Goal: Task Accomplishment & Management: Manage account settings

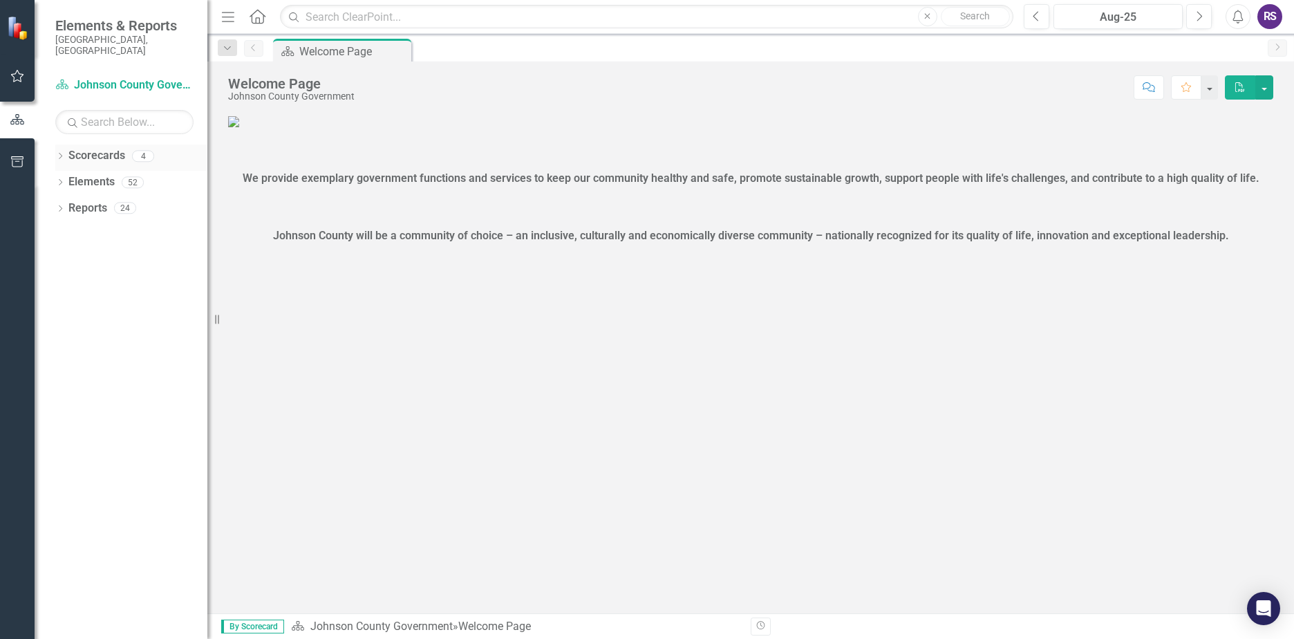
click at [57, 153] on icon "Dropdown" at bounding box center [60, 157] width 10 height 8
click at [61, 151] on icon "Dropdown" at bounding box center [59, 156] width 8 height 10
click at [1273, 22] on div "RS" at bounding box center [1269, 16] width 25 height 25
click at [1062, 73] on div "Welcome Page Johnson County Government Score: N/A Aug-25 Completed Comment Favo…" at bounding box center [750, 82] width 1086 height 41
click at [58, 206] on icon "Dropdown" at bounding box center [60, 210] width 10 height 8
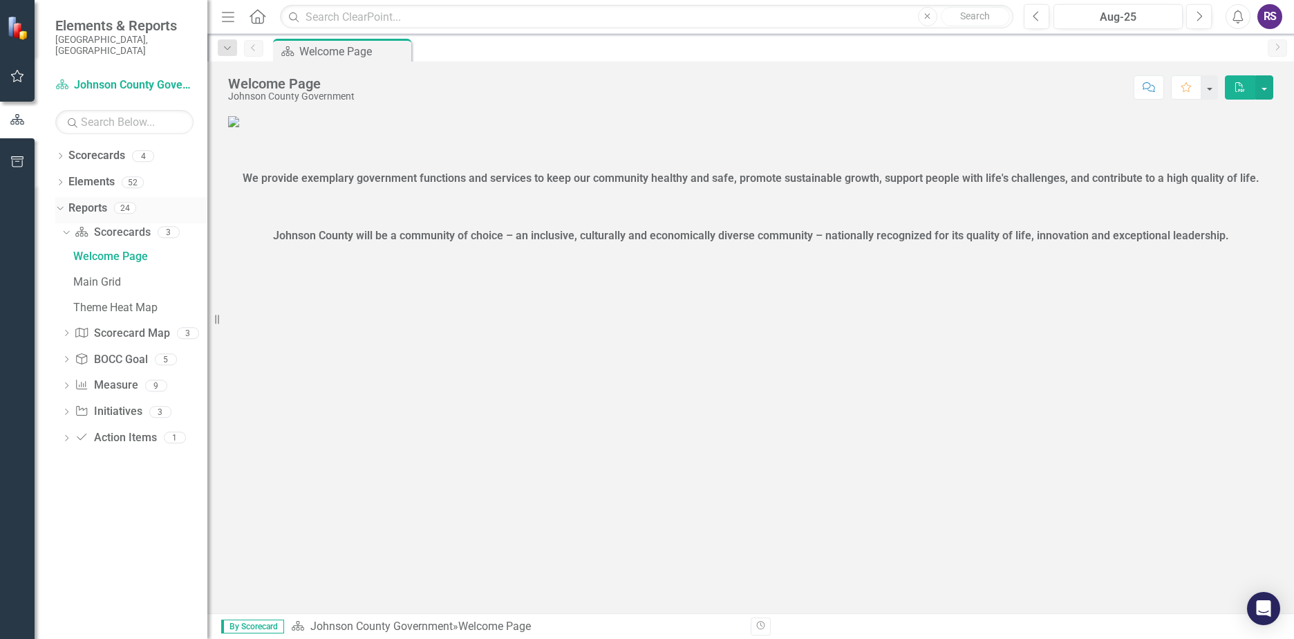
click at [58, 202] on icon "Dropdown" at bounding box center [59, 207] width 8 height 10
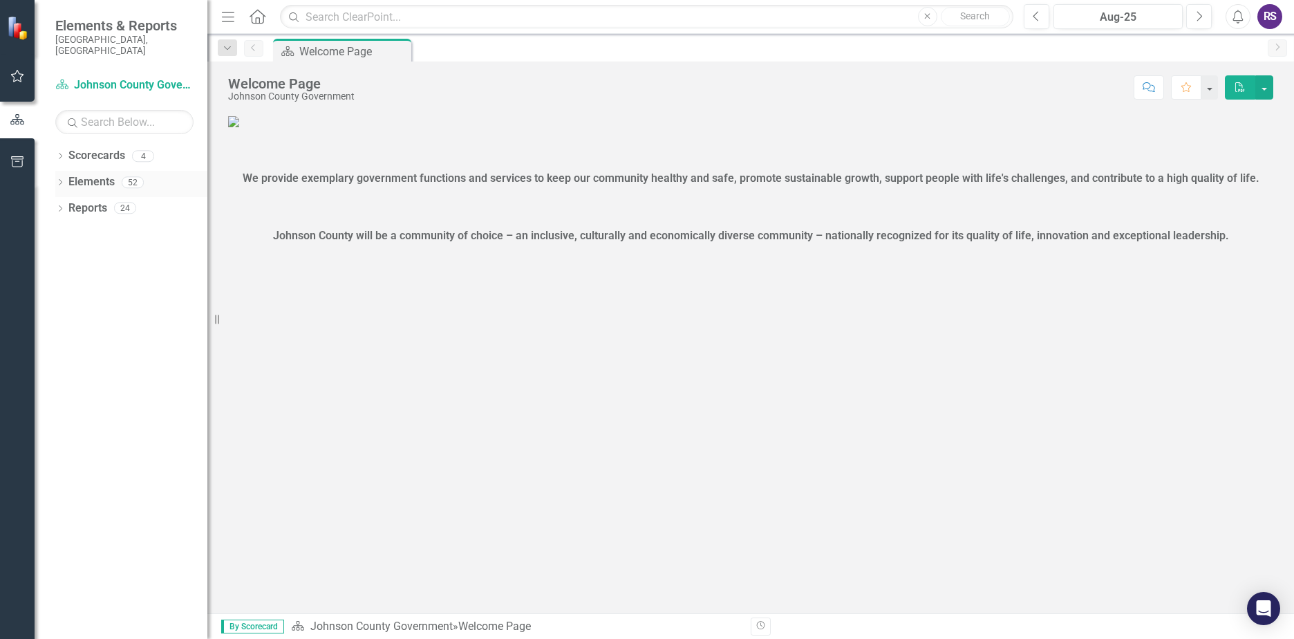
click at [59, 180] on icon "Dropdown" at bounding box center [60, 184] width 10 height 8
click at [59, 180] on icon at bounding box center [60, 181] width 6 height 3
click at [62, 153] on icon at bounding box center [60, 156] width 3 height 6
click at [67, 178] on icon at bounding box center [67, 181] width 3 height 7
click at [80, 203] on icon "Dropdown" at bounding box center [81, 207] width 10 height 8
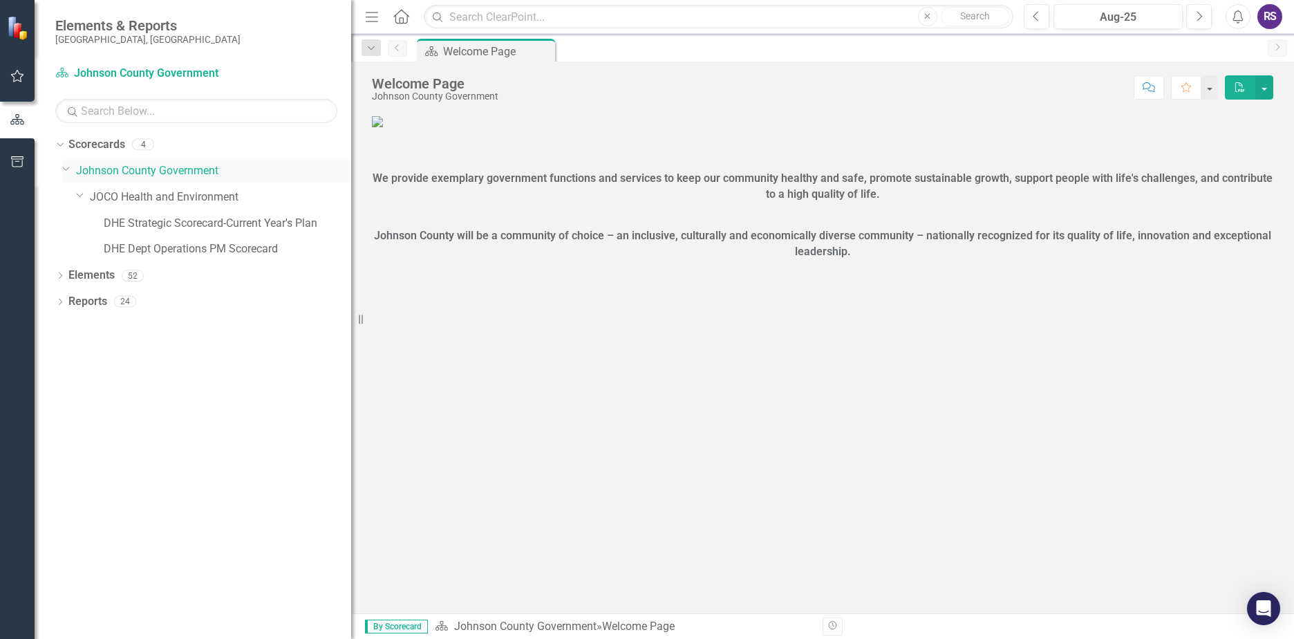
drag, startPoint x: 210, startPoint y: 140, endPoint x: 340, endPoint y: 166, distance: 132.4
click at [351, 166] on div "Resize" at bounding box center [356, 319] width 11 height 639
click at [144, 196] on link "JOCO Health and Environment" at bounding box center [220, 197] width 261 height 16
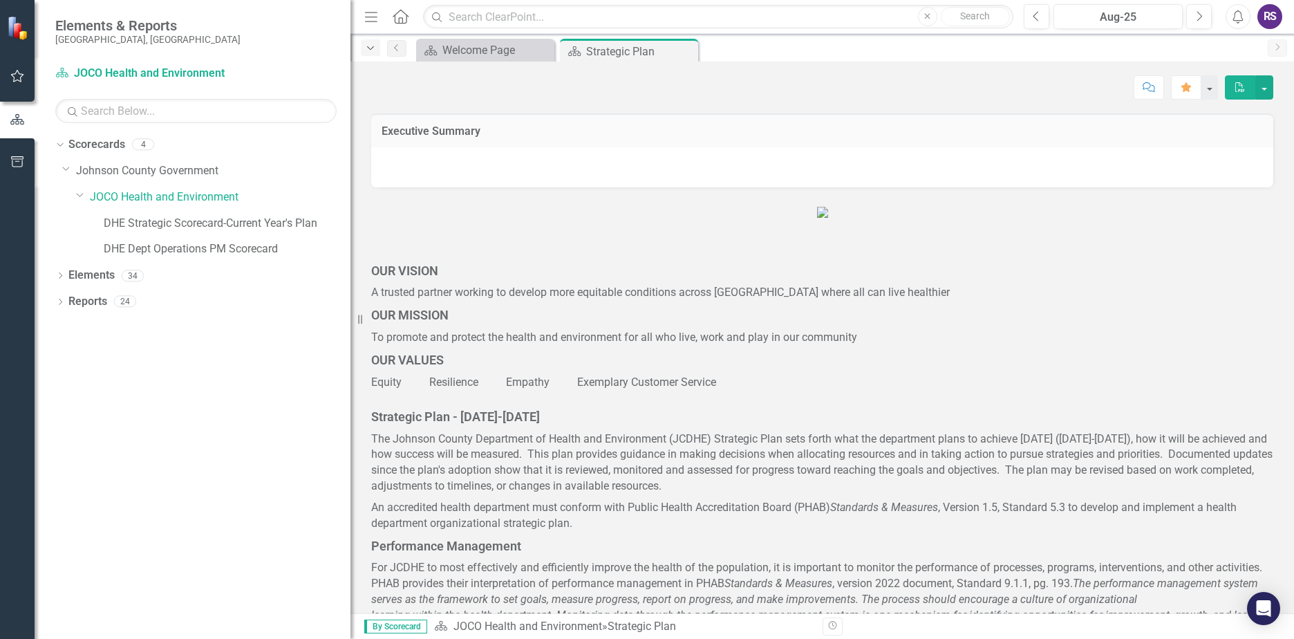
click at [373, 48] on icon "Dropdown" at bounding box center [370, 49] width 12 height 10
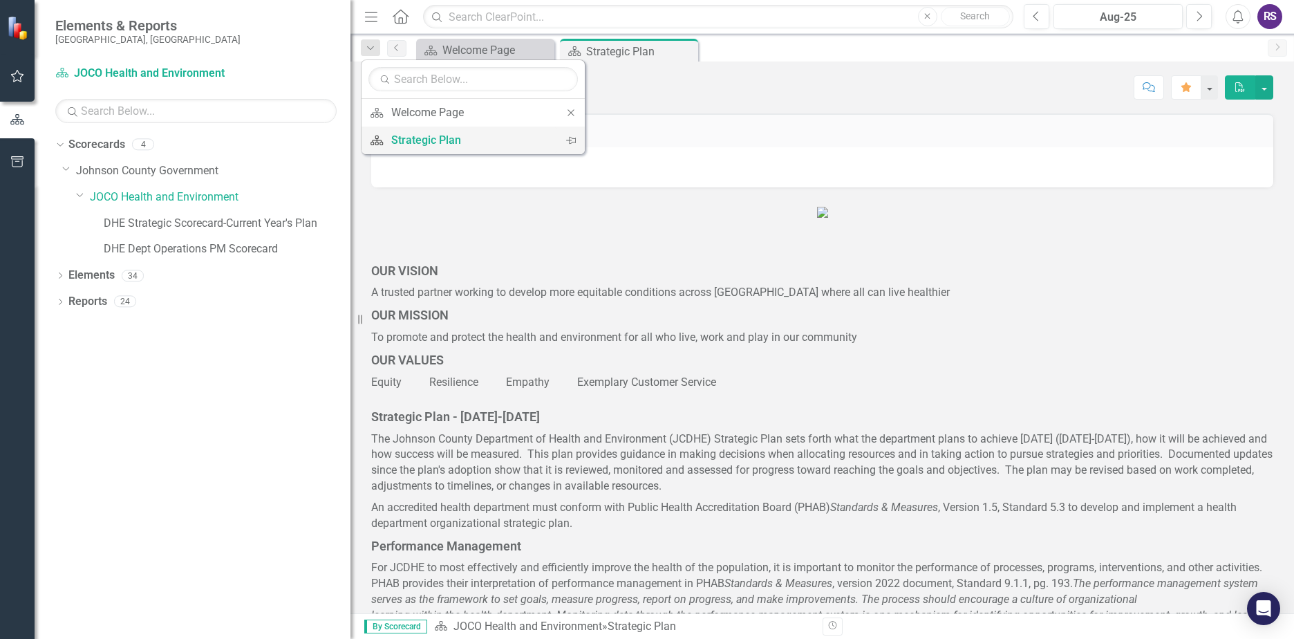
click at [379, 139] on icon "Scorecard" at bounding box center [377, 140] width 14 height 11
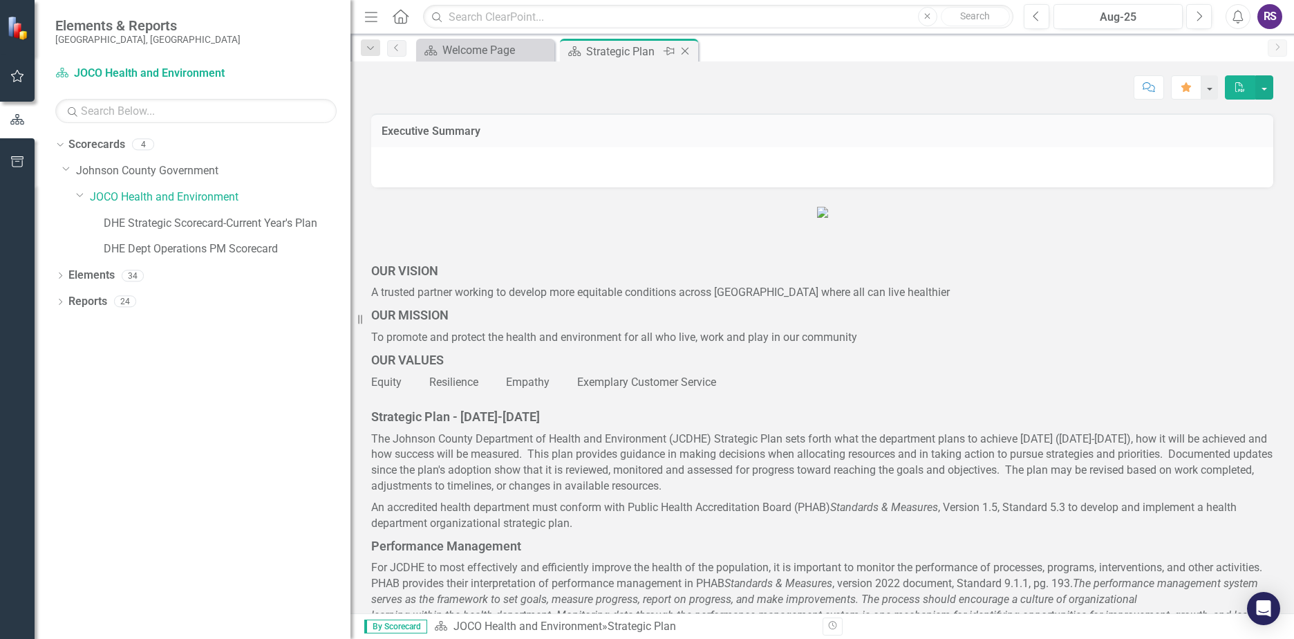
click at [594, 50] on div "Strategic Plan" at bounding box center [623, 51] width 74 height 17
click at [143, 109] on input "text" at bounding box center [195, 111] width 281 height 24
click at [141, 79] on link "Scorecard JOCO Health and Environment" at bounding box center [141, 74] width 173 height 16
click at [83, 75] on link "Scorecard JOCO Health and Environment" at bounding box center [141, 74] width 173 height 16
click at [541, 48] on icon "Close" at bounding box center [542, 50] width 14 height 11
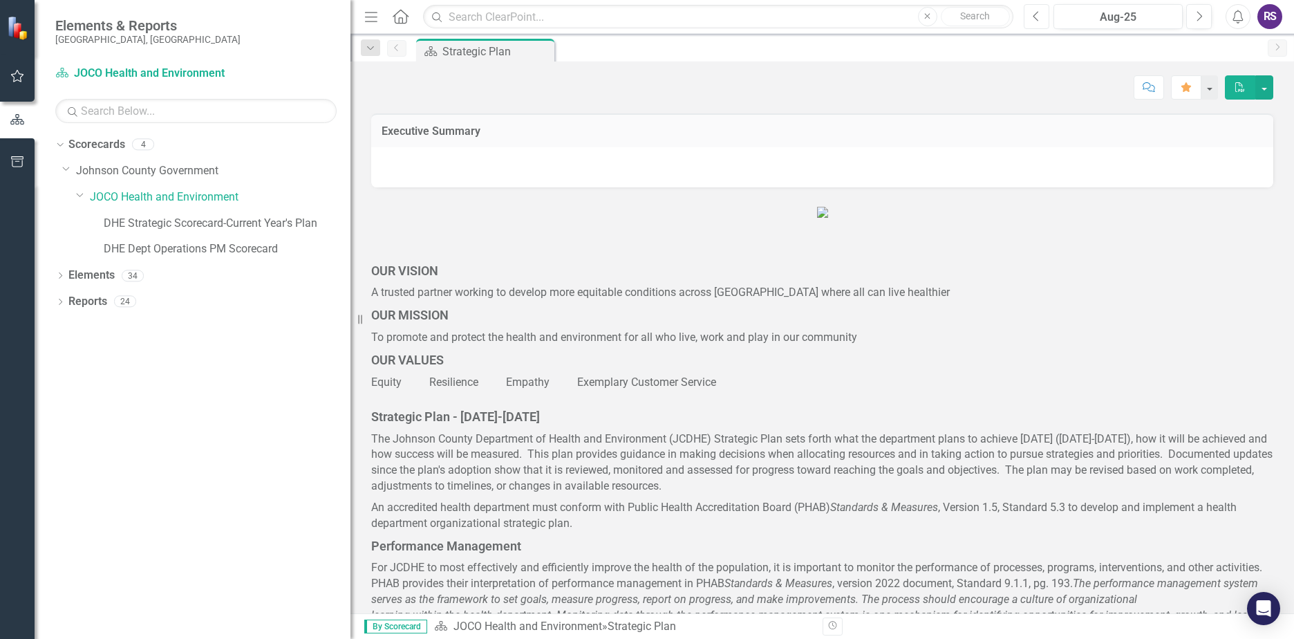
click at [1037, 21] on icon "Previous" at bounding box center [1037, 16] width 8 height 12
click at [1199, 16] on icon "Next" at bounding box center [1199, 16] width 8 height 12
click at [1265, 82] on button "button" at bounding box center [1264, 87] width 18 height 24
click at [1264, 82] on button "button" at bounding box center [1264, 87] width 18 height 24
click at [15, 74] on icon "button" at bounding box center [17, 76] width 13 height 12
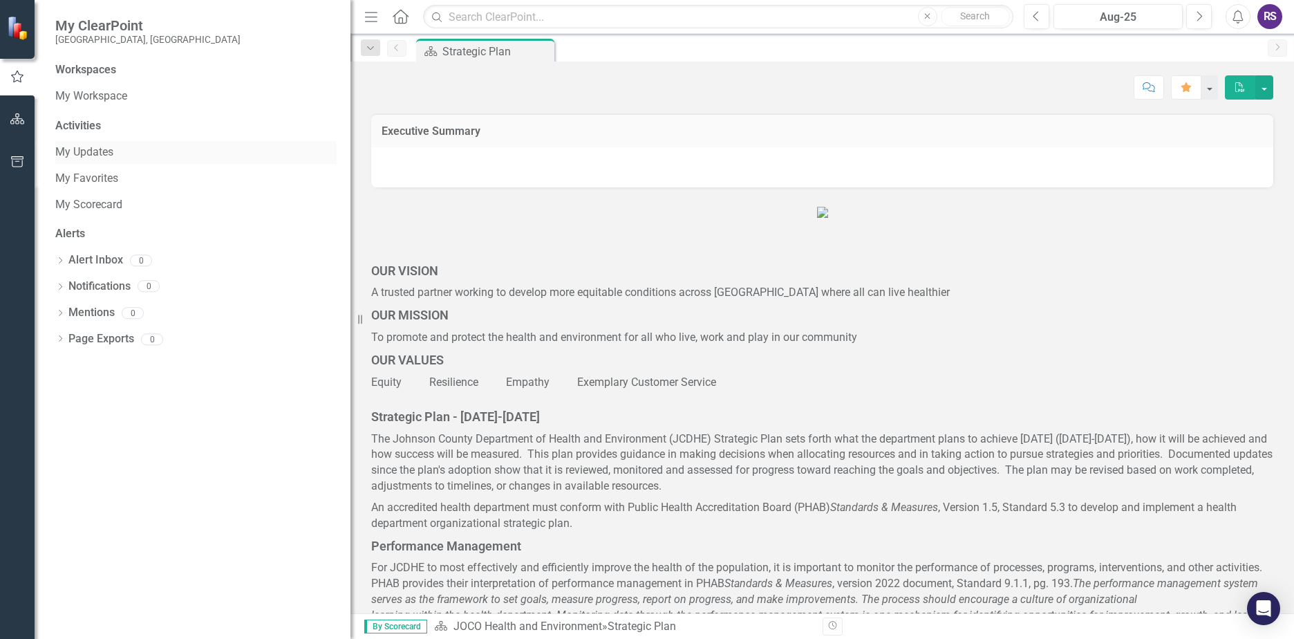
click at [95, 150] on link "My Updates" at bounding box center [195, 152] width 281 height 16
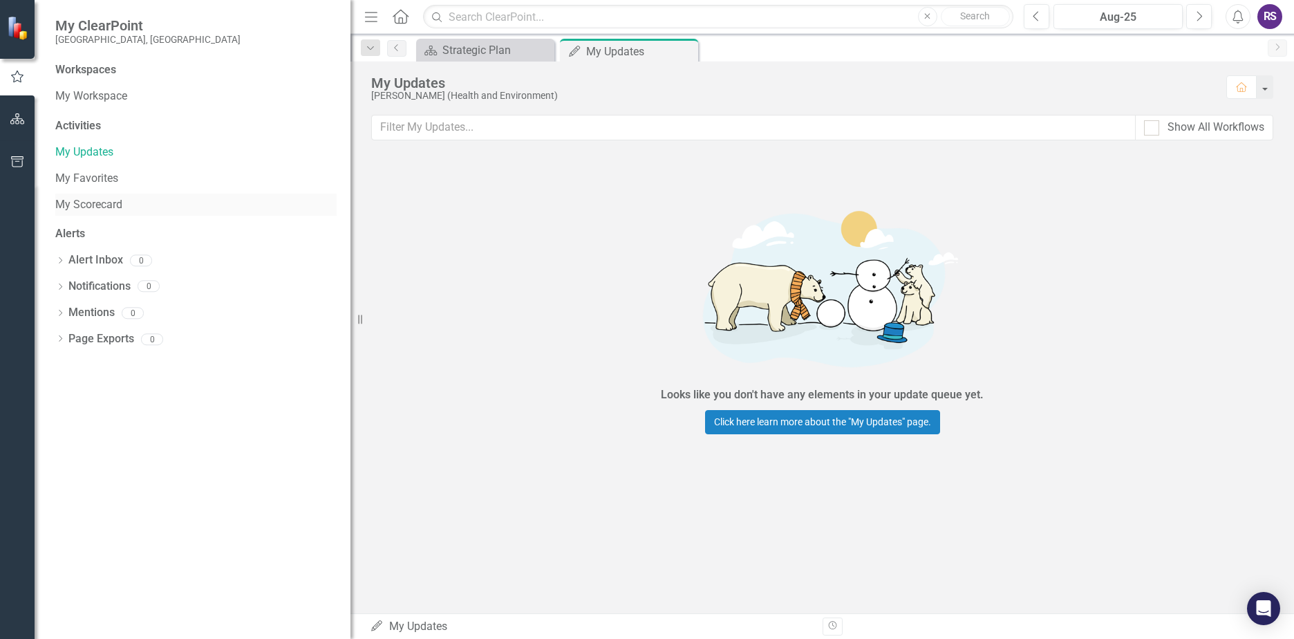
click at [88, 205] on link "My Scorecard" at bounding box center [195, 205] width 281 height 16
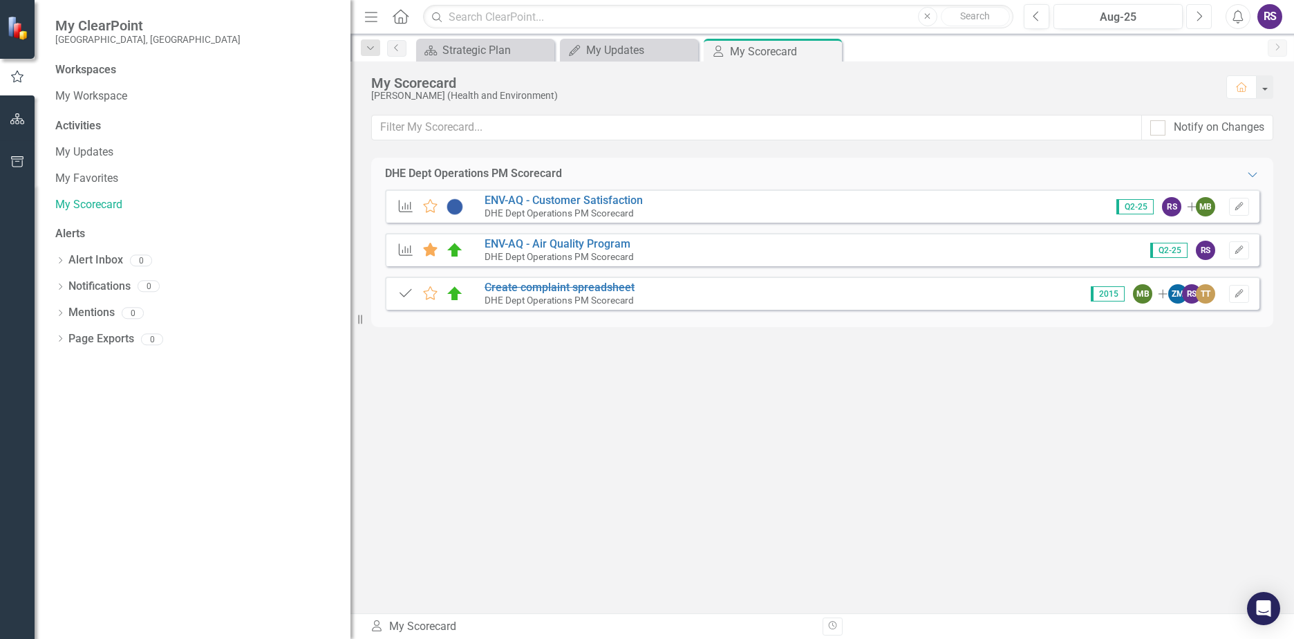
click at [1199, 18] on icon "Next" at bounding box center [1199, 16] width 8 height 12
click at [1239, 249] on icon "button" at bounding box center [1238, 249] width 8 height 8
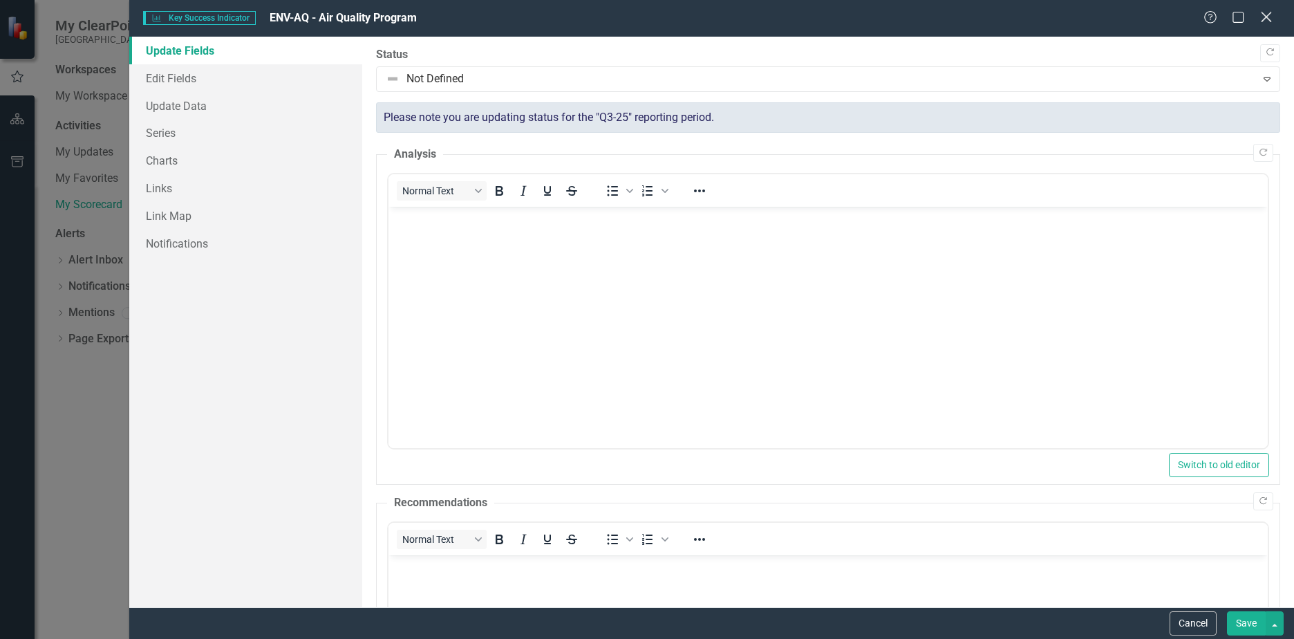
click at [1263, 14] on icon at bounding box center [1266, 17] width 10 height 10
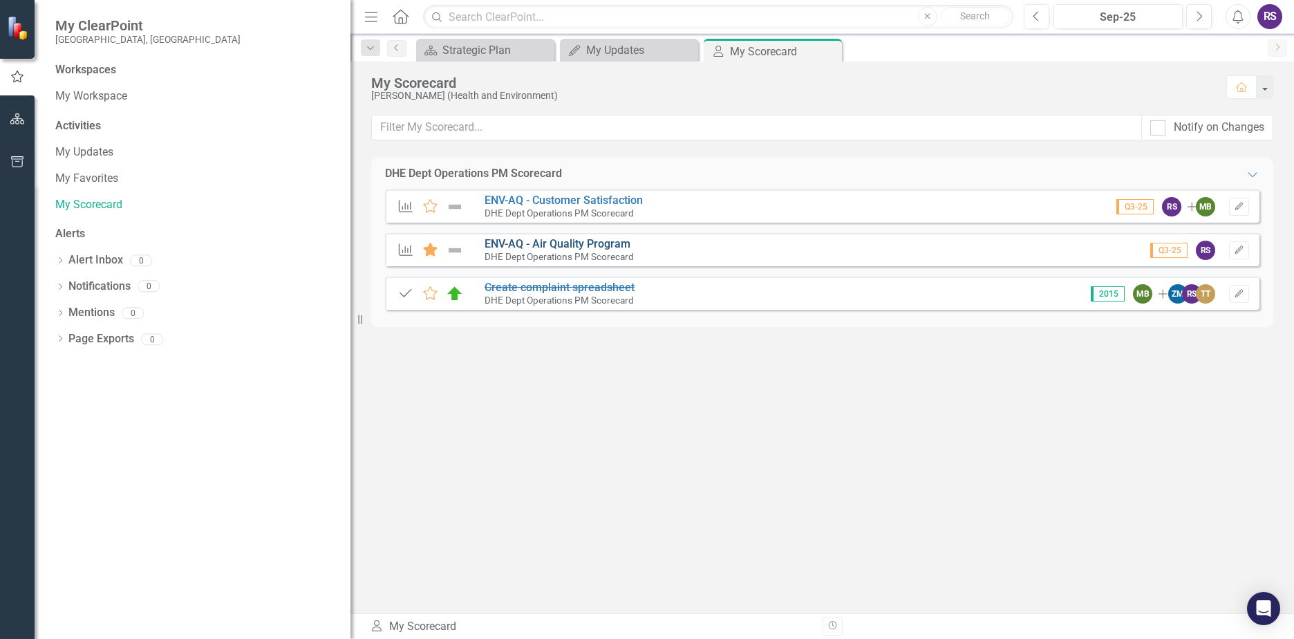
click at [544, 242] on link "ENV-AQ - Air Quality Program" at bounding box center [557, 243] width 146 height 13
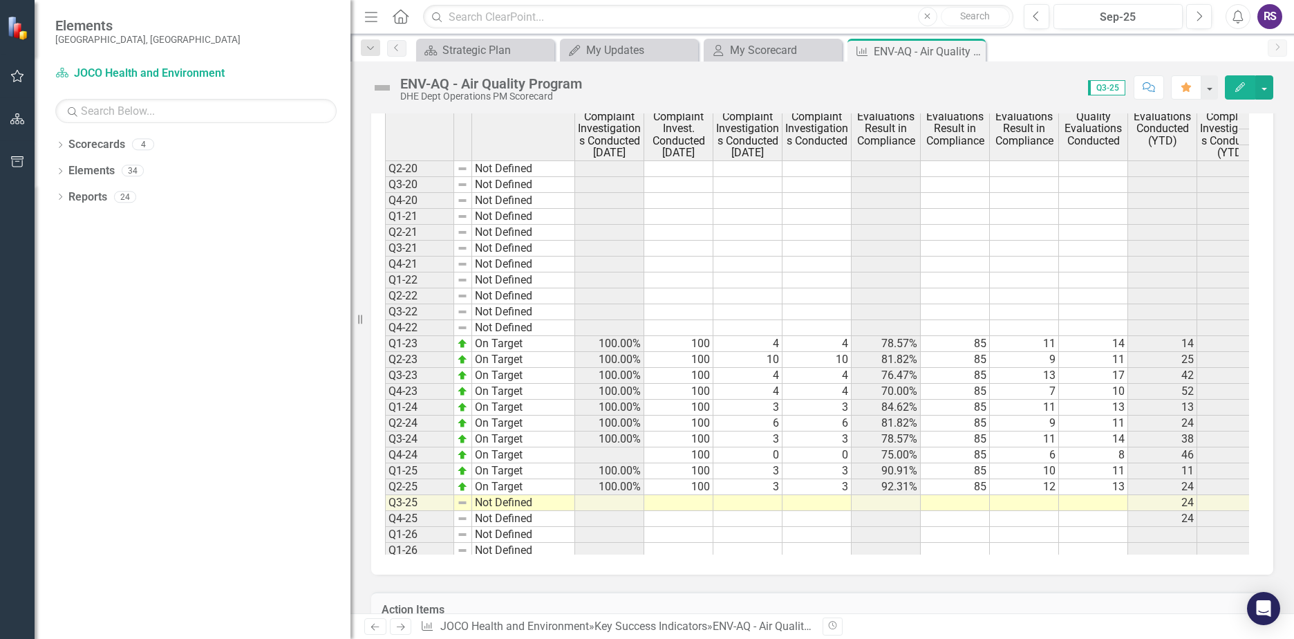
scroll to position [363, 0]
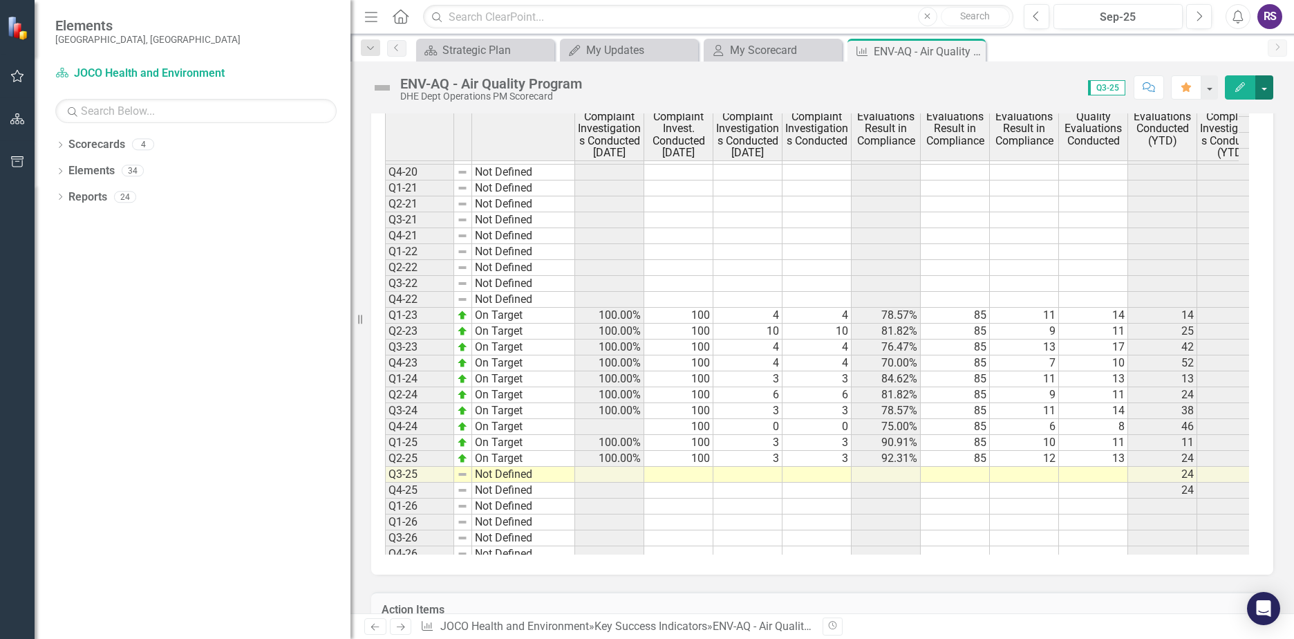
click at [1263, 86] on button "button" at bounding box center [1264, 87] width 18 height 24
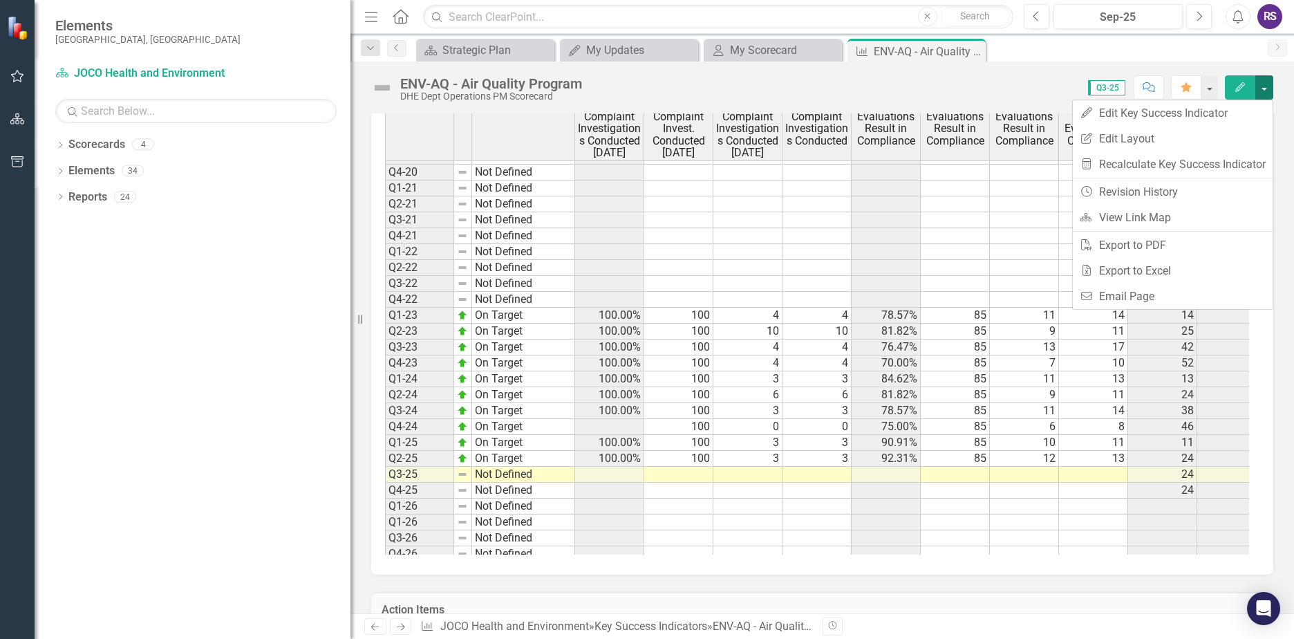
click at [1261, 87] on button "button" at bounding box center [1264, 87] width 18 height 24
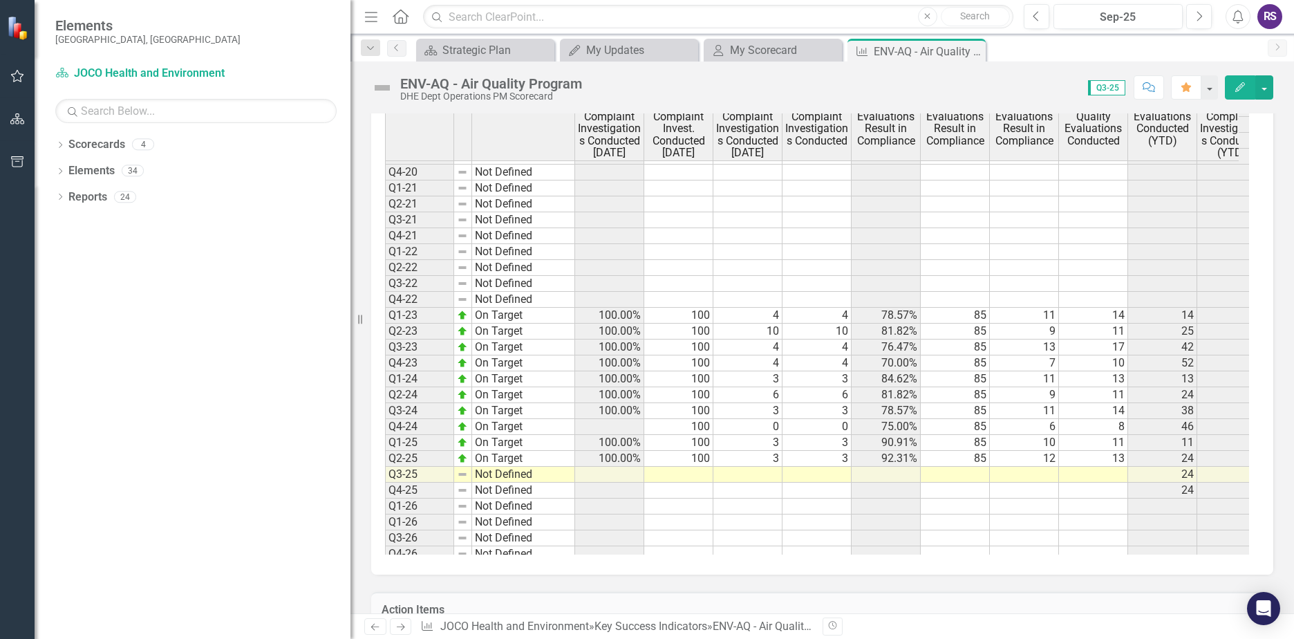
click at [1236, 88] on icon "Edit" at bounding box center [1240, 87] width 12 height 10
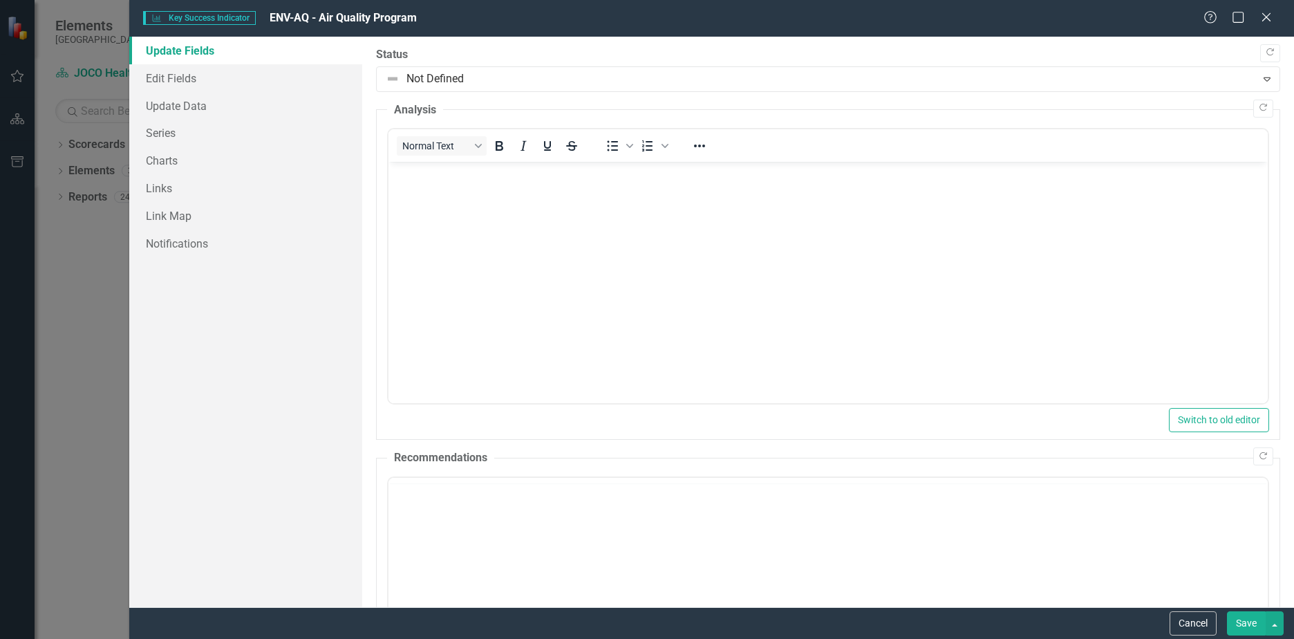
scroll to position [0, 0]
click at [1261, 15] on icon "Close" at bounding box center [1265, 16] width 17 height 13
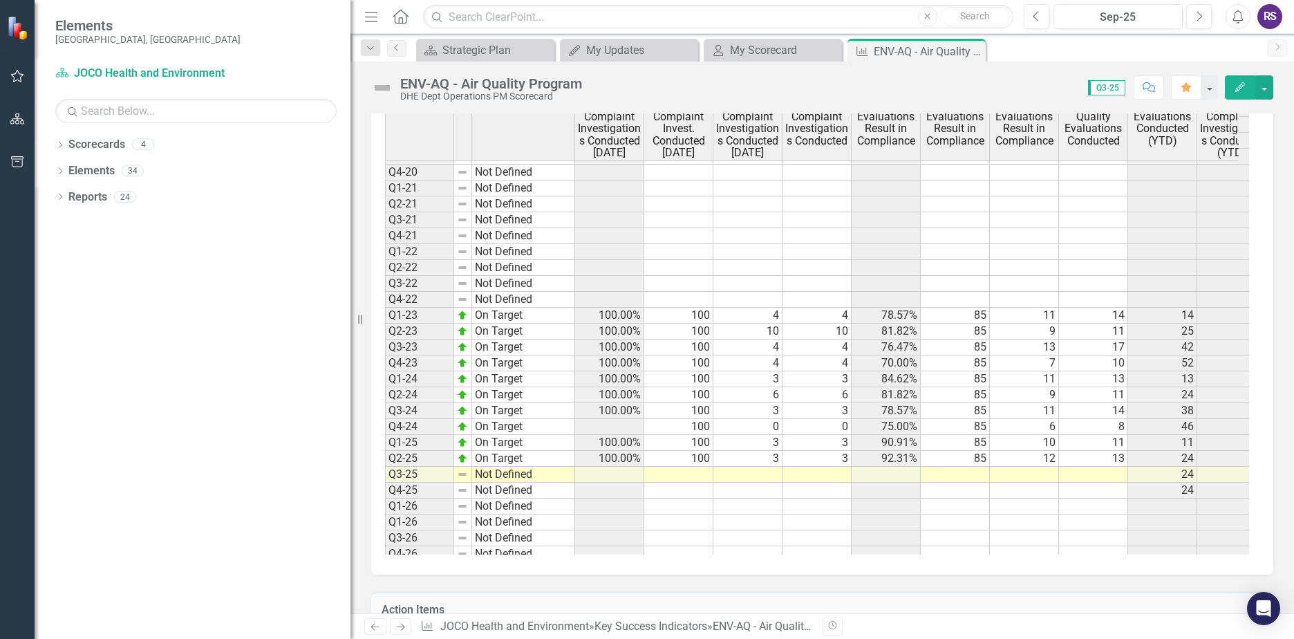
click at [771, 473] on td at bounding box center [747, 474] width 69 height 16
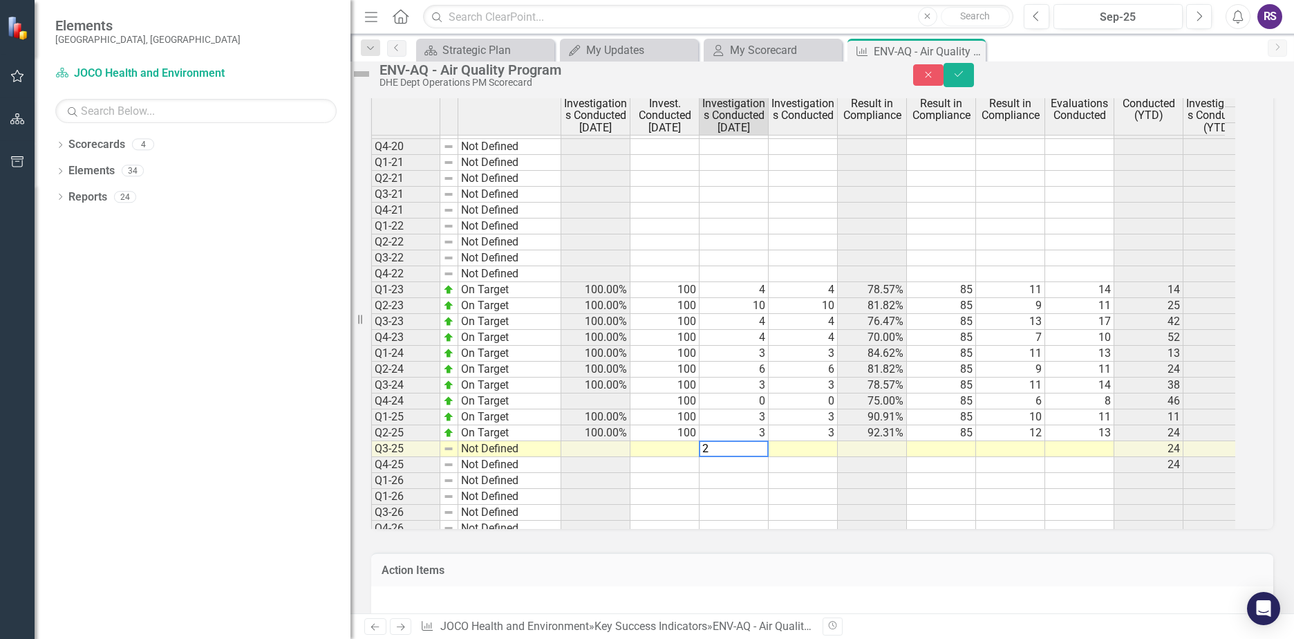
click at [838, 457] on td at bounding box center [803, 449] width 69 height 16
click at [944, 489] on td at bounding box center [941, 481] width 69 height 16
click at [1109, 457] on td at bounding box center [1079, 449] width 69 height 16
click at [1036, 457] on td at bounding box center [1010, 449] width 69 height 16
type textarea "12"
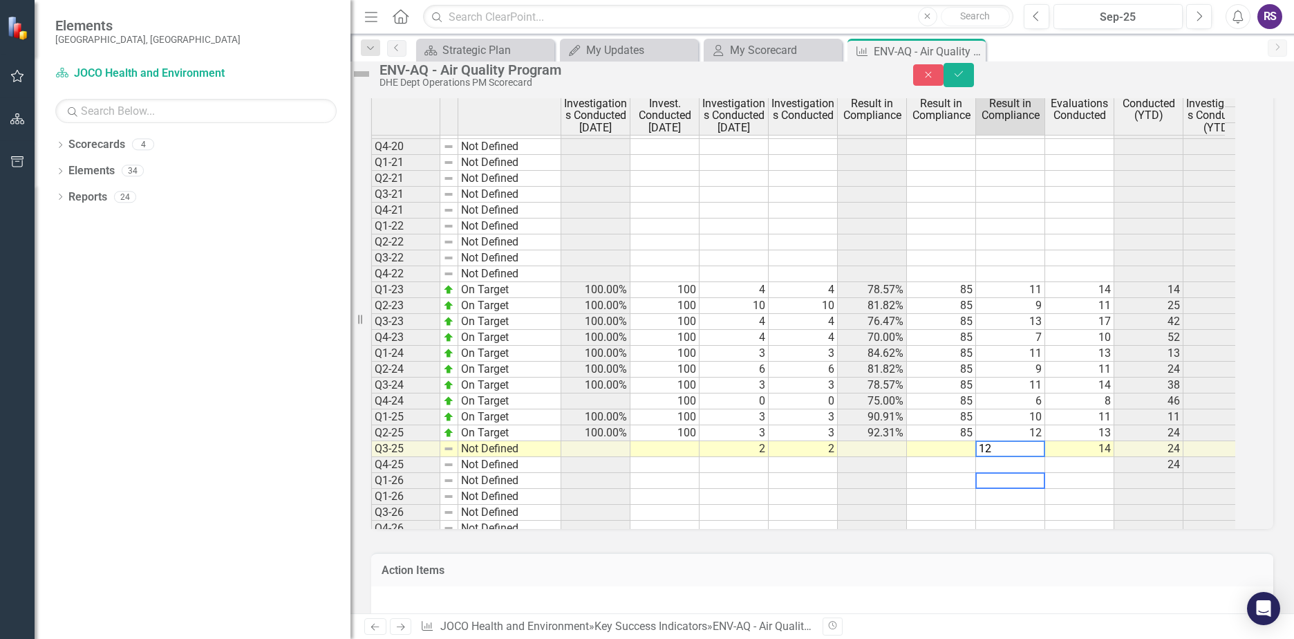
click at [1035, 489] on td at bounding box center [1010, 481] width 69 height 16
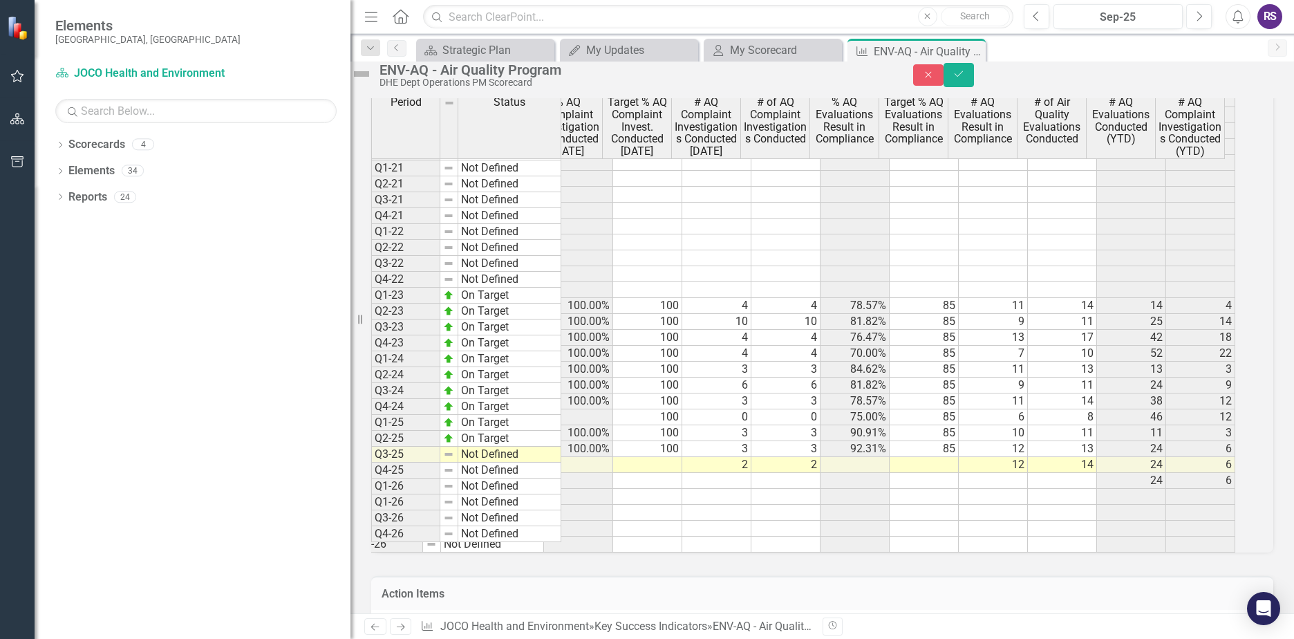
scroll to position [1275, 0]
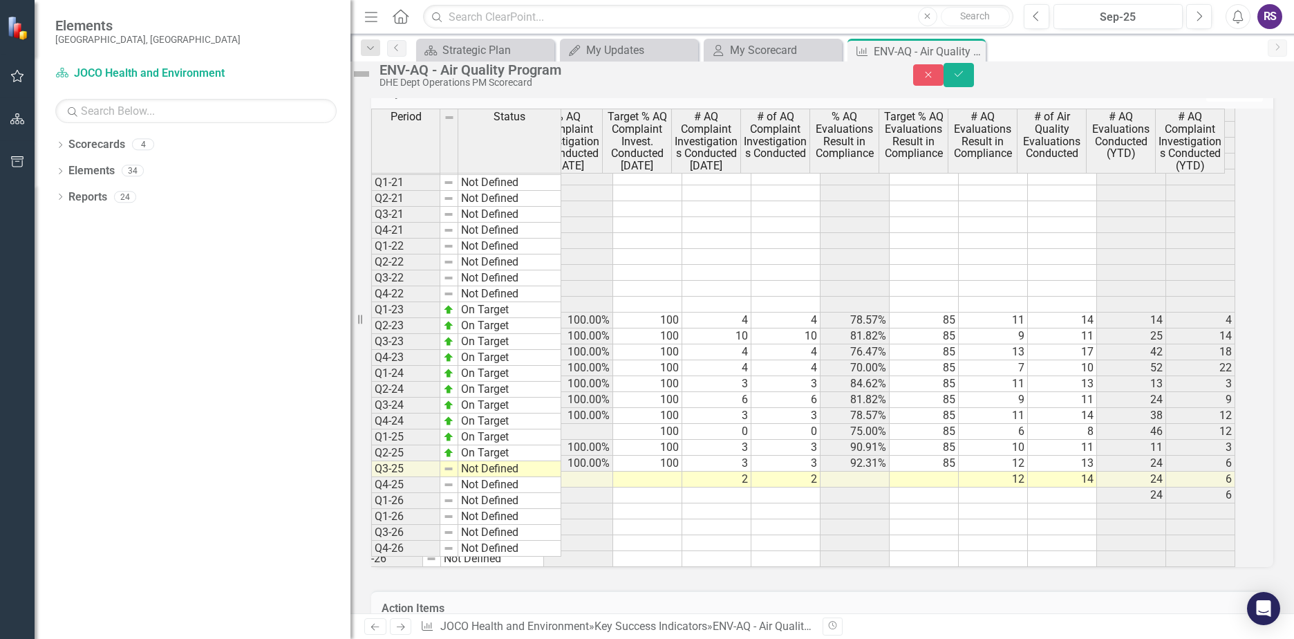
click at [495, 497] on tbody "Q3-17 Not Defined Q4-17 Not Defined Q1-18 Not Defined Q2-18 Not Defined Q3-18 N…" at bounding box center [466, 254] width 190 height 605
click at [497, 477] on td "Not Defined" at bounding box center [509, 469] width 103 height 16
click at [965, 79] on icon "Save" at bounding box center [958, 74] width 12 height 10
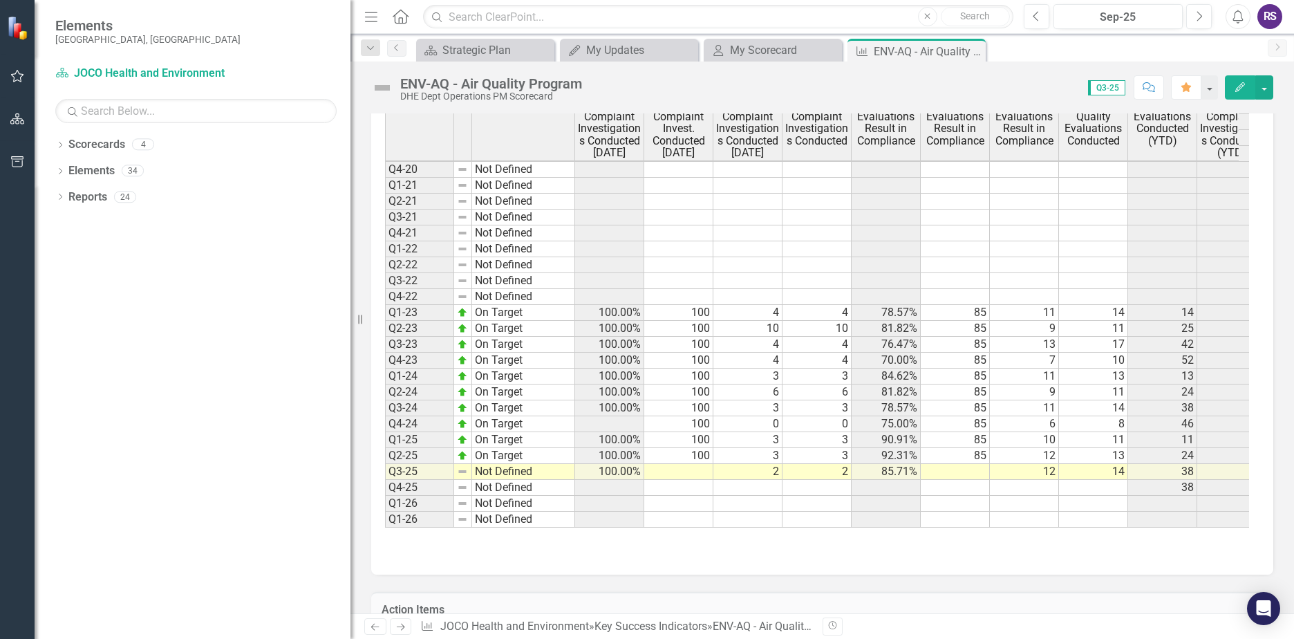
scroll to position [381, 0]
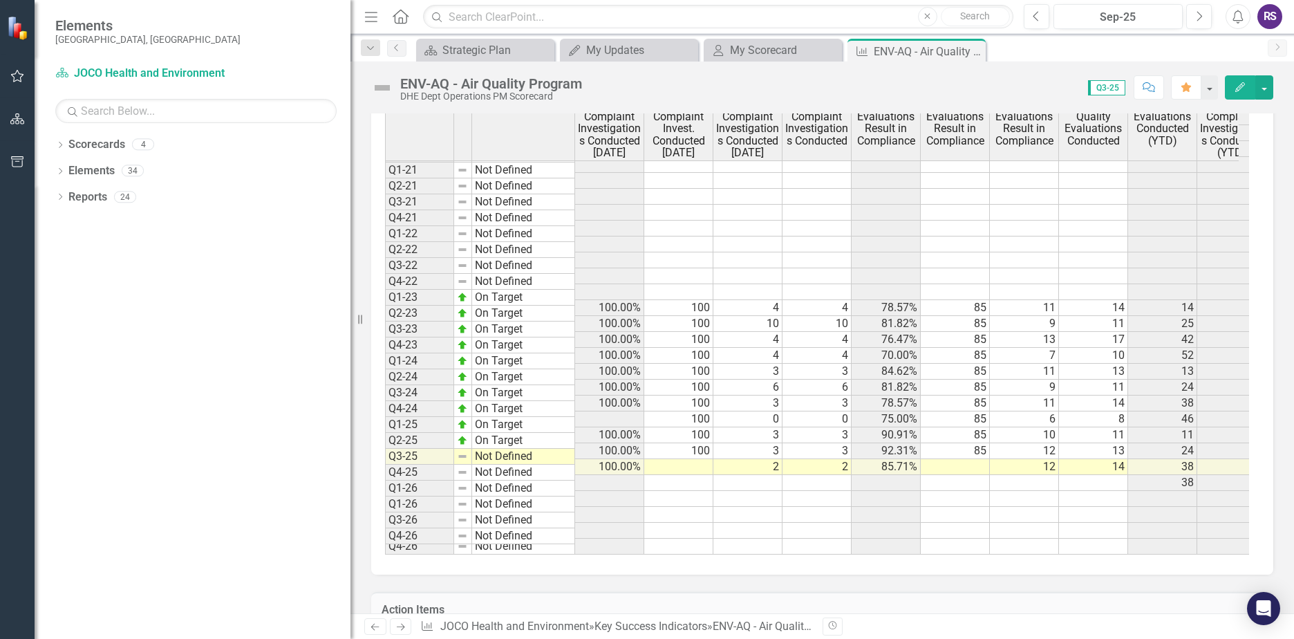
click at [695, 459] on td at bounding box center [678, 467] width 69 height 16
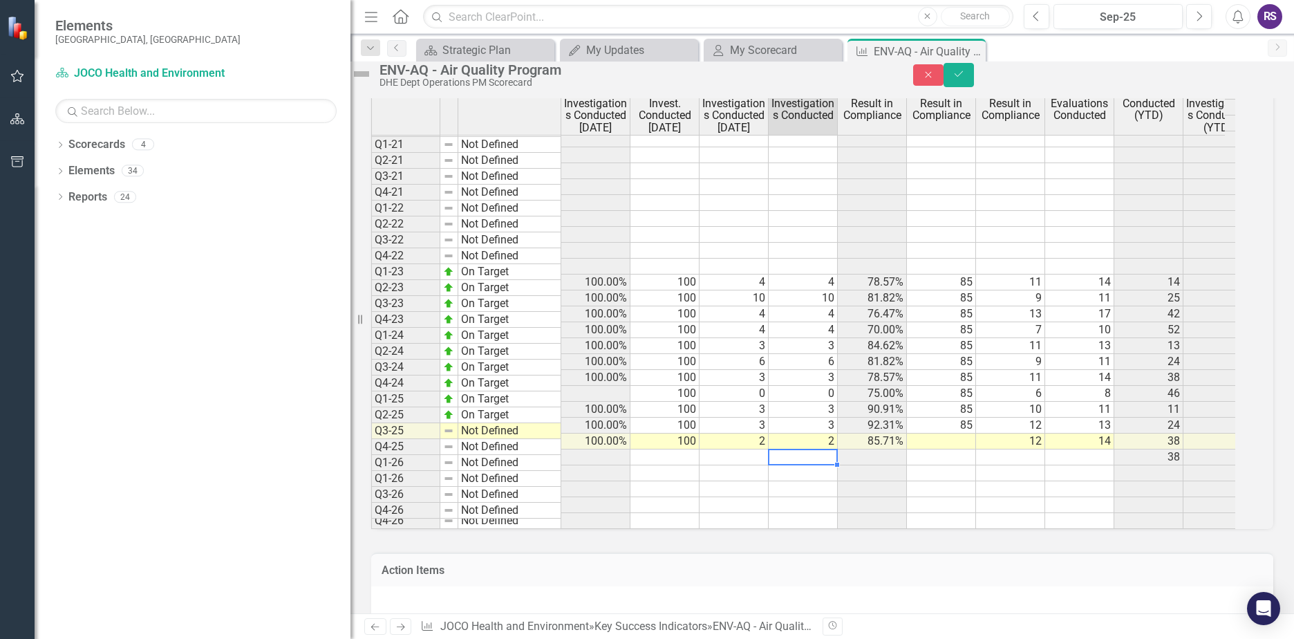
click at [371, 478] on div "Period Status % AQ Complaint Investigations Conducted [DATE] Target % AQ Compla…" at bounding box center [371, 202] width 0 height 654
click at [976, 449] on td at bounding box center [941, 441] width 69 height 16
type textarea "85"
click at [974, 497] on td at bounding box center [941, 489] width 69 height 16
click at [965, 79] on icon "Save" at bounding box center [958, 74] width 12 height 10
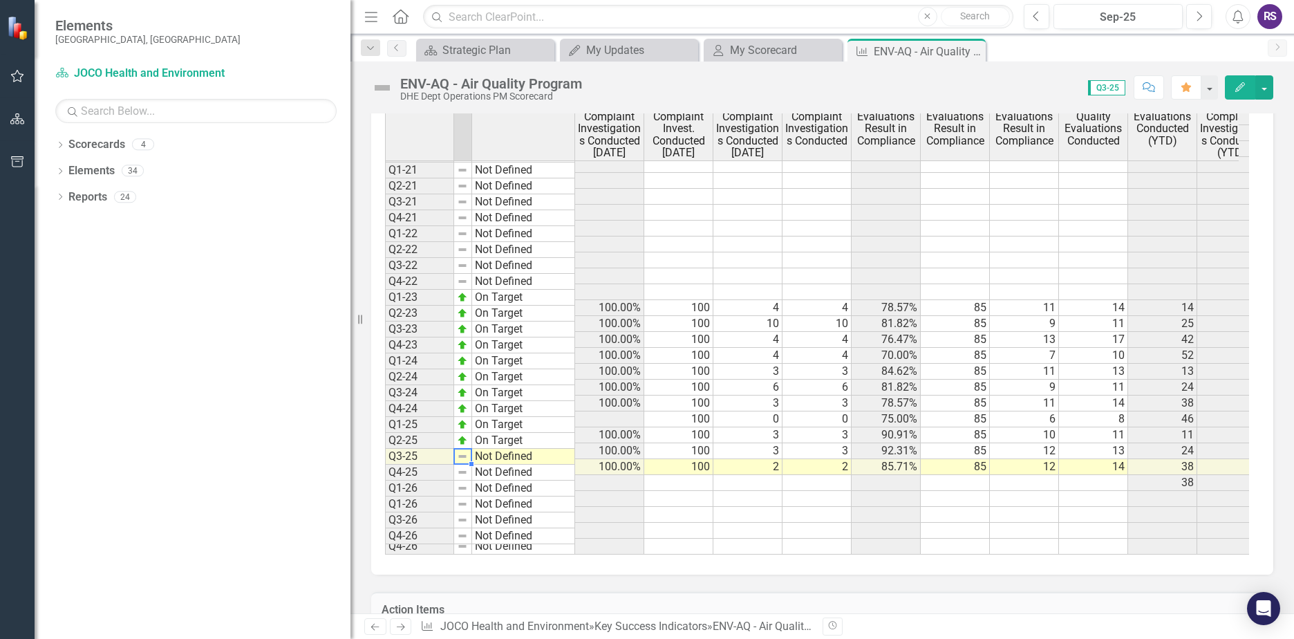
click at [463, 457] on img at bounding box center [462, 456] width 11 height 11
click at [500, 458] on td "Not Defined" at bounding box center [523, 457] width 103 height 16
click at [460, 456] on img at bounding box center [462, 456] width 11 height 11
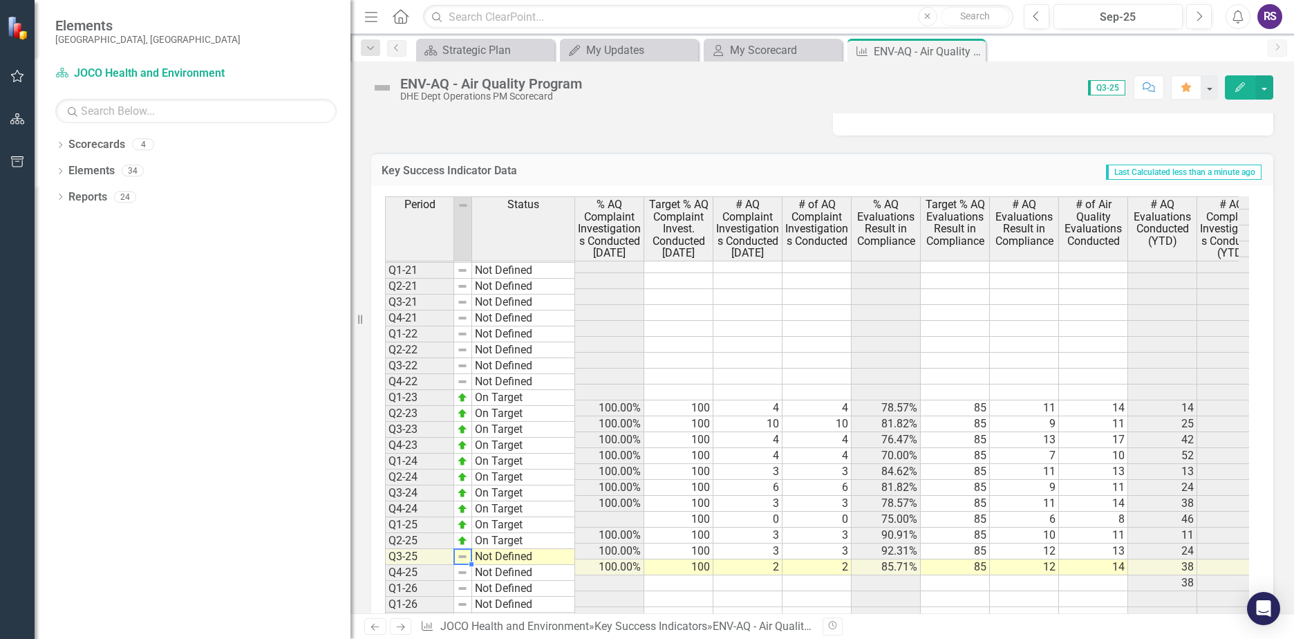
scroll to position [1244, 0]
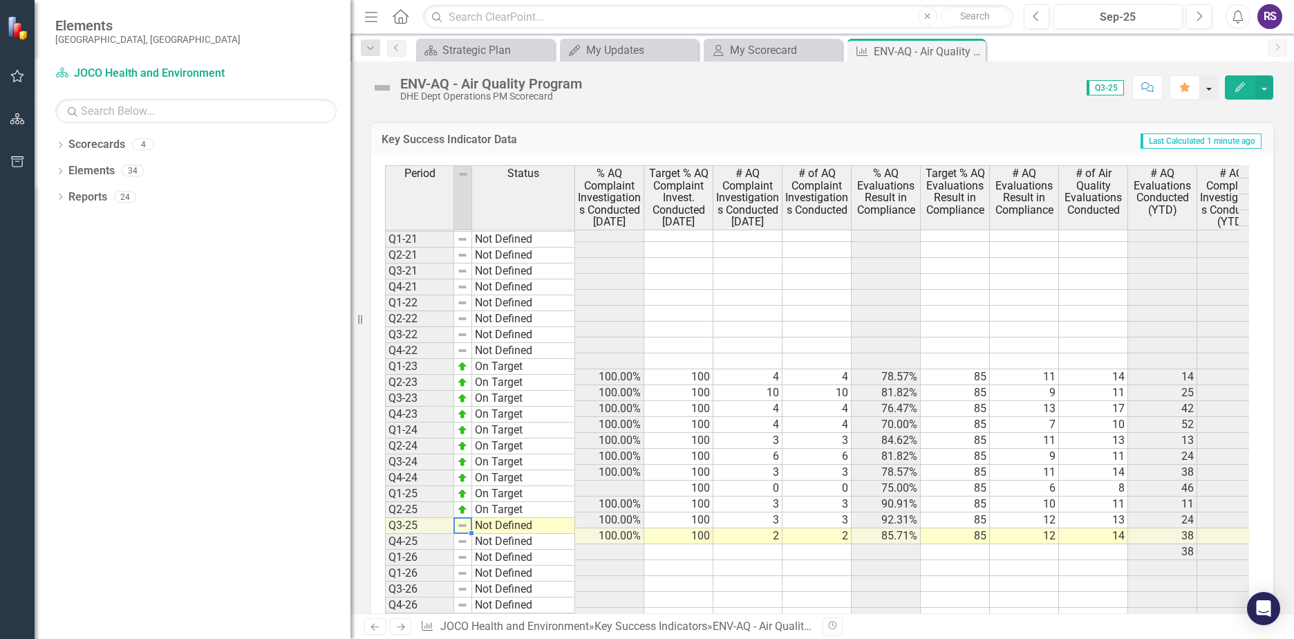
click at [1206, 88] on button "button" at bounding box center [1209, 87] width 18 height 24
click at [1156, 93] on button "Comment" at bounding box center [1148, 87] width 30 height 24
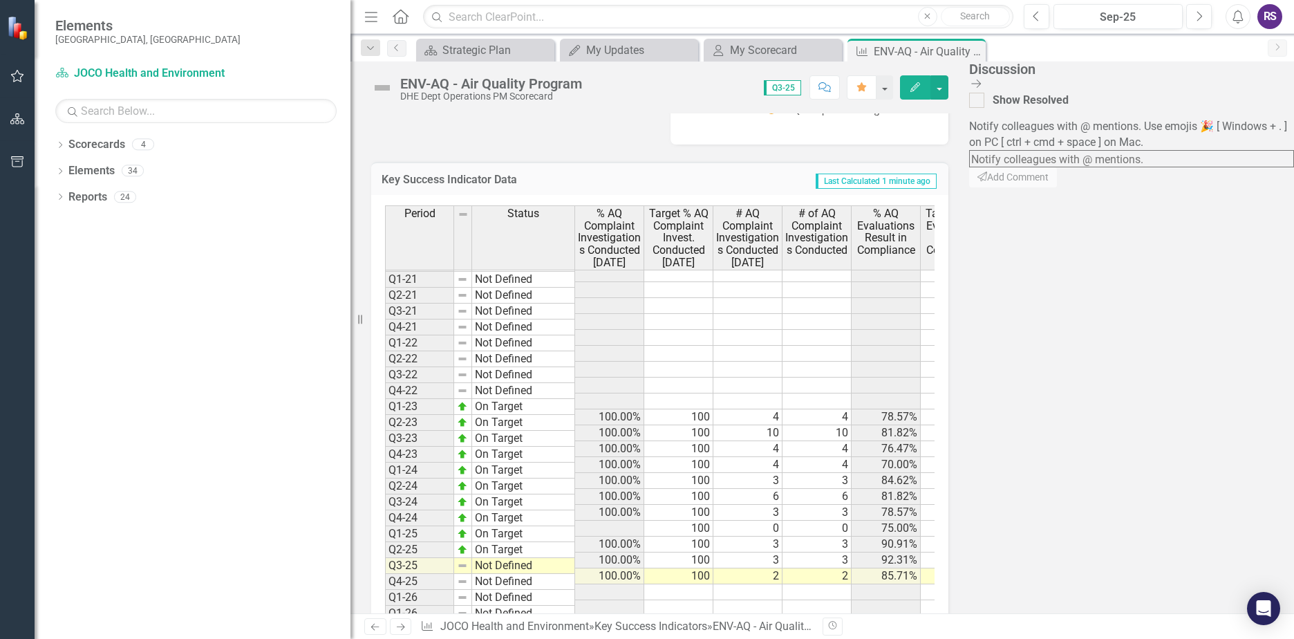
scroll to position [1268, 0]
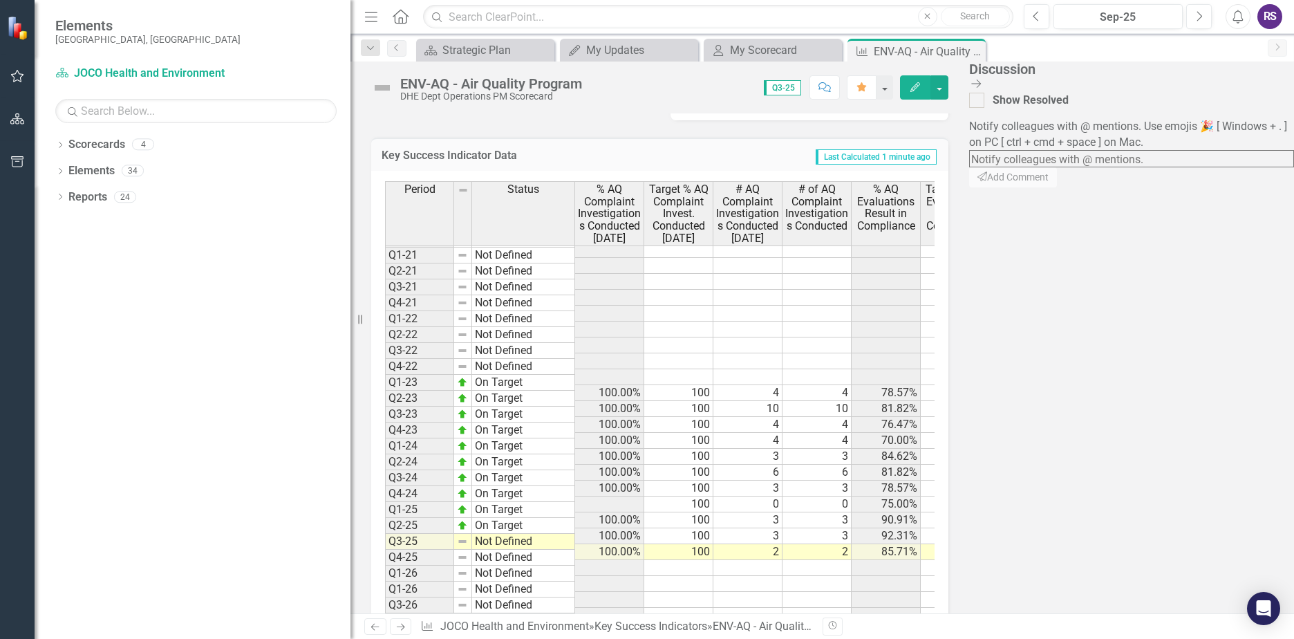
click at [983, 81] on icon "Close Discussion Bar" at bounding box center [976, 83] width 14 height 11
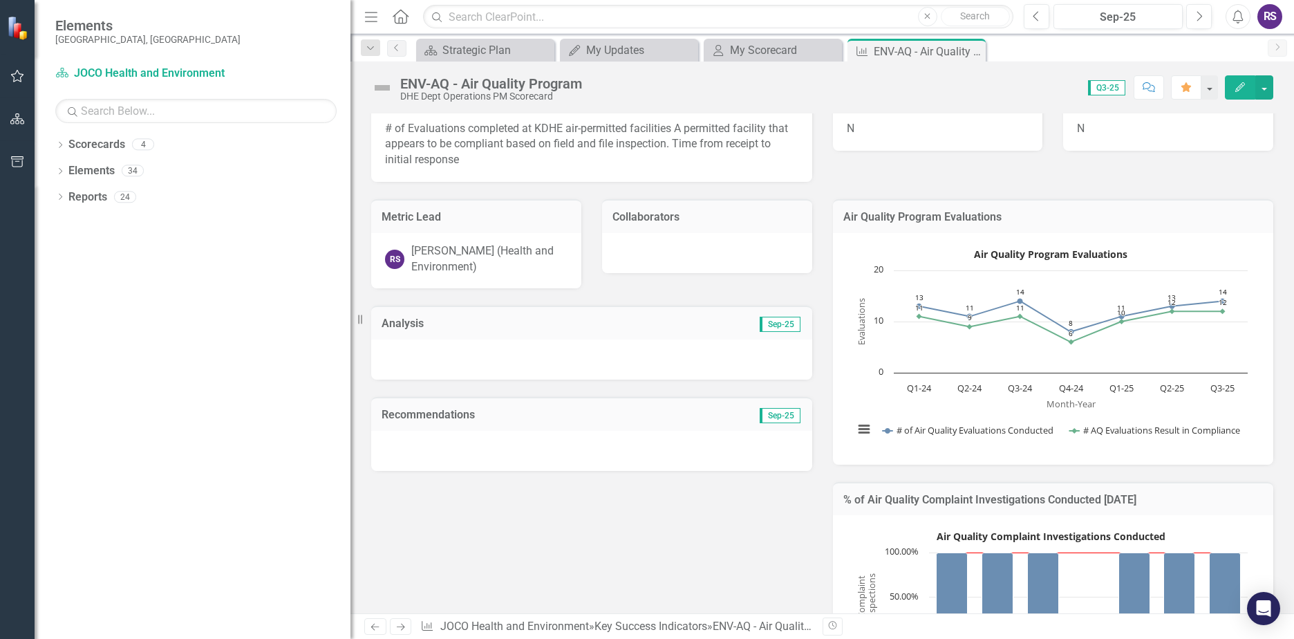
scroll to position [0, 0]
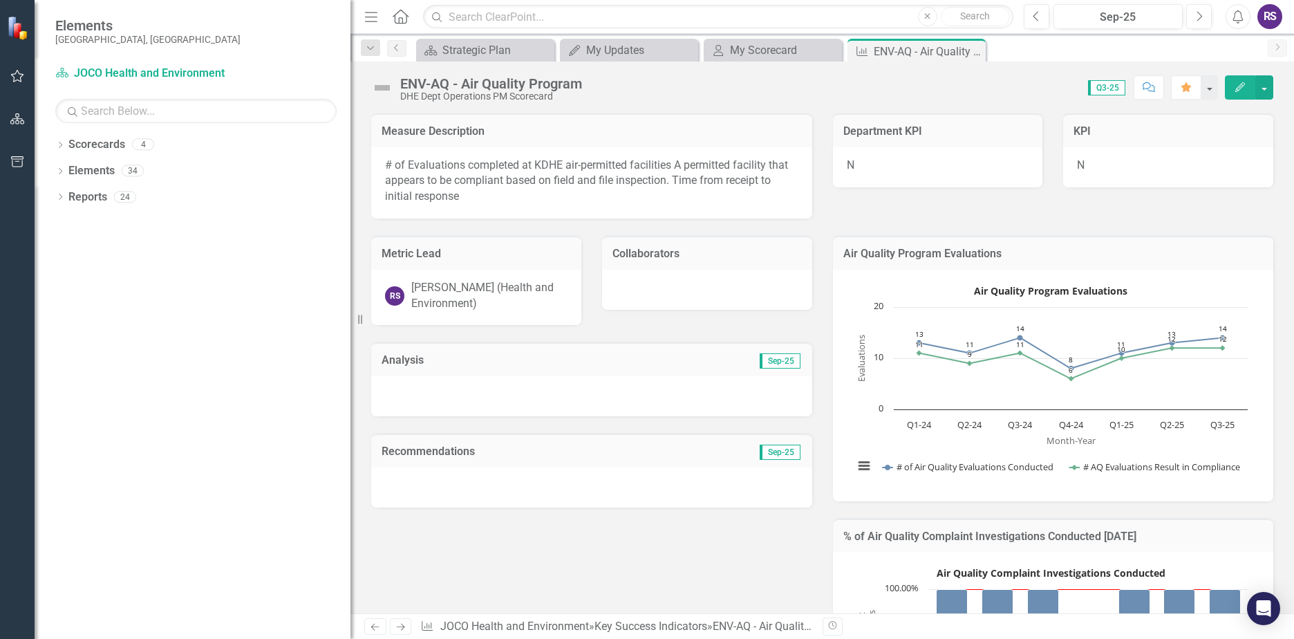
click at [1270, 14] on div "RS" at bounding box center [1269, 16] width 25 height 25
click at [1208, 174] on link "Logout Log Out" at bounding box center [1226, 175] width 109 height 26
